Goal: Navigation & Orientation: Find specific page/section

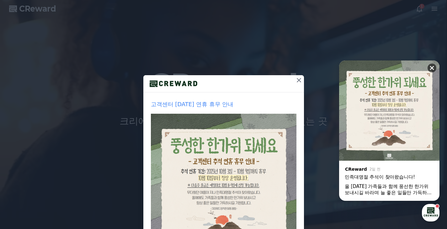
click at [429, 71] on div "닫기" at bounding box center [434, 67] width 12 height 12
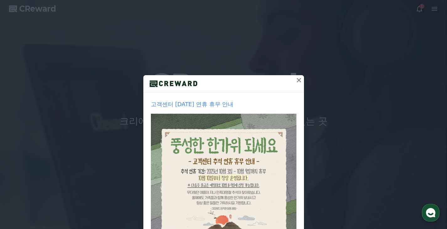
click at [295, 80] on icon at bounding box center [299, 81] width 8 height 8
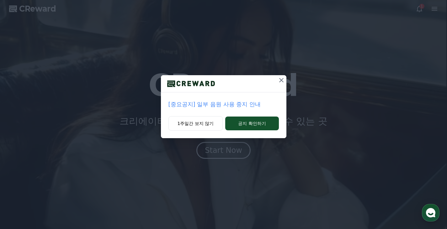
click at [238, 103] on p "[중요공지] 일부 음원 사용 중지 안내" at bounding box center [224, 104] width 110 height 9
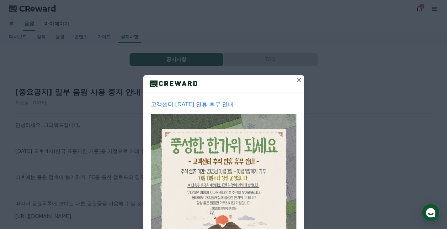
click at [296, 78] on icon at bounding box center [299, 81] width 8 height 8
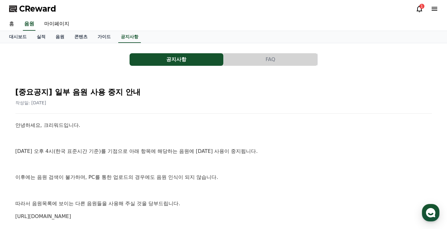
click at [420, 8] on icon at bounding box center [420, 9] width 8 height 8
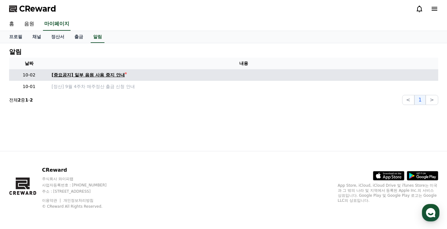
click at [90, 77] on div "[중요공지] 일부 음원 사용 중지 안내" at bounding box center [88, 75] width 73 height 7
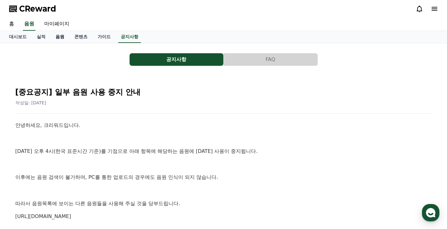
click at [55, 36] on link "음원" at bounding box center [60, 37] width 19 height 12
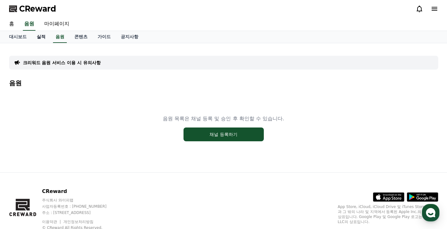
click at [40, 36] on link "실적" at bounding box center [41, 37] width 19 height 12
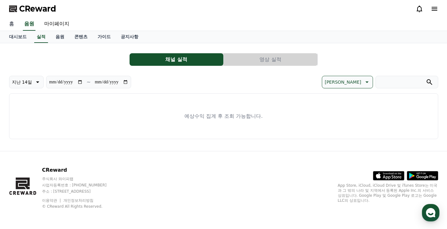
click at [14, 23] on link "홈" at bounding box center [11, 24] width 15 height 13
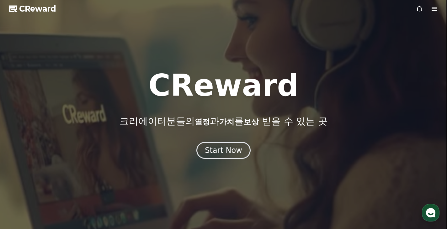
click at [418, 11] on icon at bounding box center [420, 9] width 6 height 7
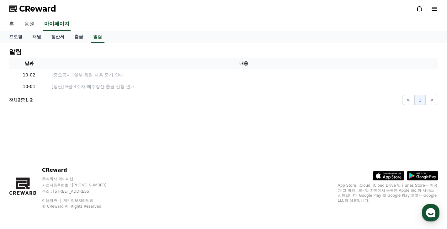
click at [418, 11] on icon at bounding box center [420, 9] width 6 height 7
click at [35, 25] on link "음원" at bounding box center [29, 24] width 20 height 13
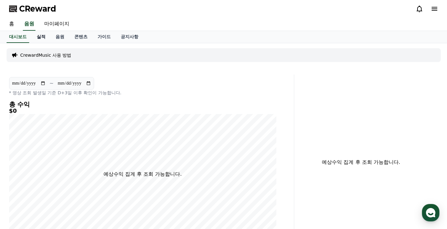
click at [41, 38] on link "실적" at bounding box center [41, 37] width 19 height 12
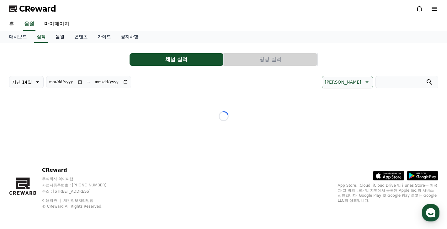
click at [61, 36] on link "음원" at bounding box center [60, 37] width 19 height 12
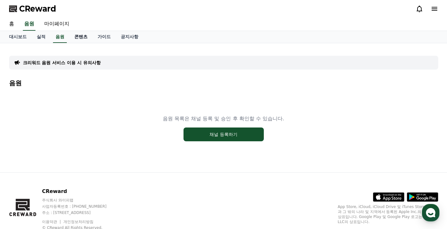
click at [89, 37] on link "콘텐츠" at bounding box center [80, 37] width 23 height 12
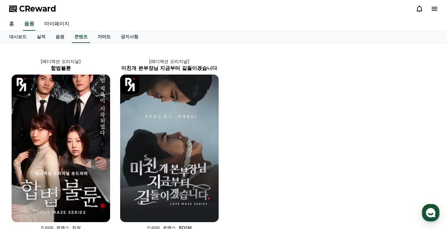
click at [102, 37] on link "가이드" at bounding box center [104, 37] width 23 height 12
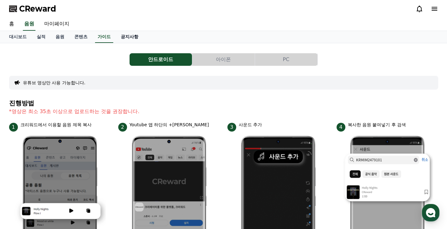
click at [131, 35] on link "공지사항" at bounding box center [130, 37] width 28 height 12
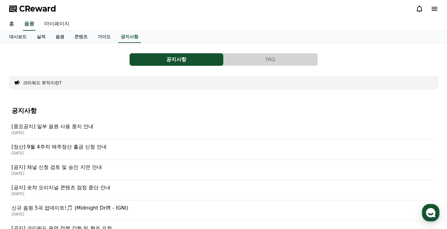
click at [56, 22] on link "마이페이지" at bounding box center [56, 24] width 35 height 13
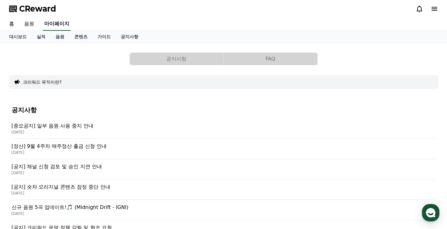
select select "**********"
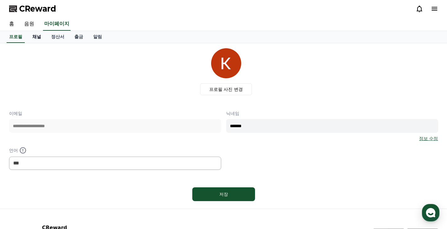
click at [37, 40] on link "채널" at bounding box center [36, 37] width 19 height 12
